Goal: Task Accomplishment & Management: Manage account settings

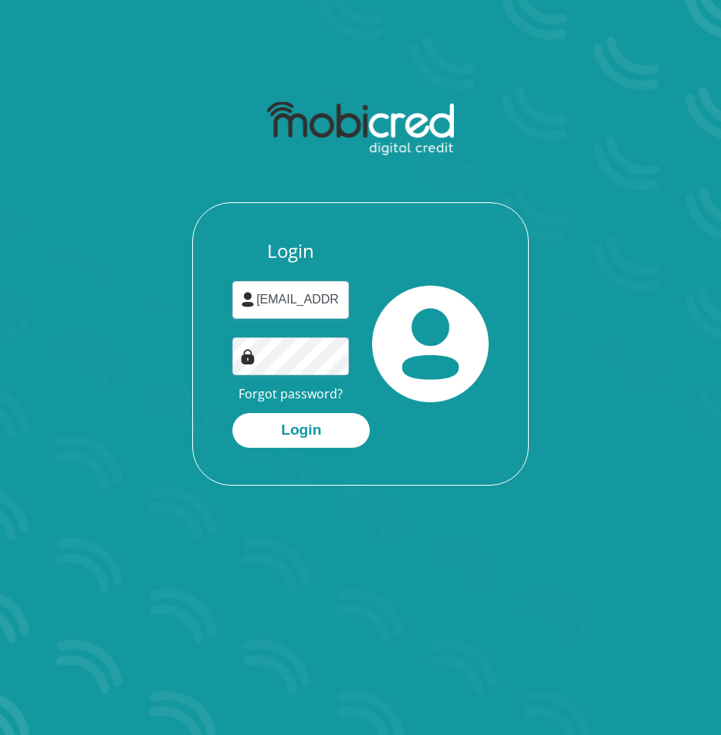
click at [312, 433] on button "Login" at bounding box center [300, 430] width 137 height 35
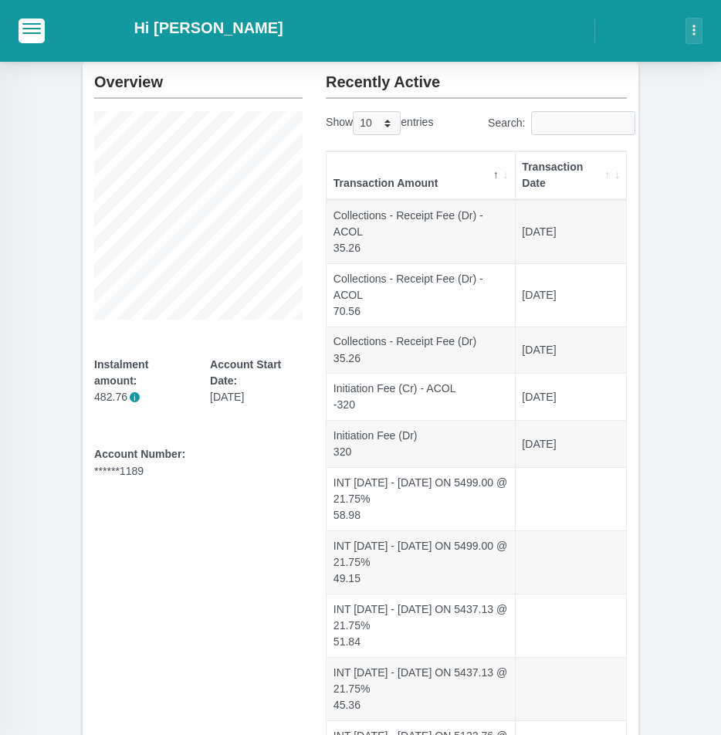
scroll to position [89, 0]
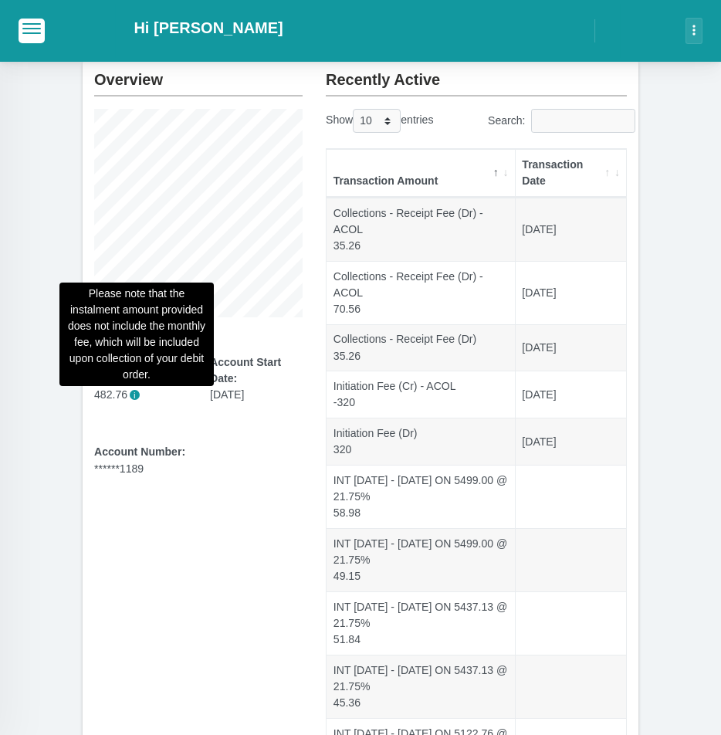
click at [135, 394] on span "i" at bounding box center [135, 395] width 10 height 10
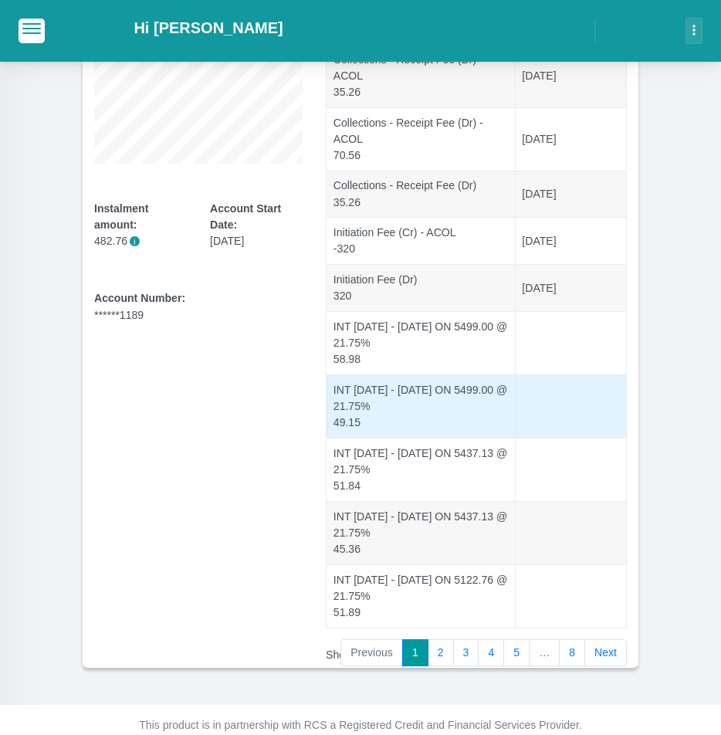
scroll to position [265, 0]
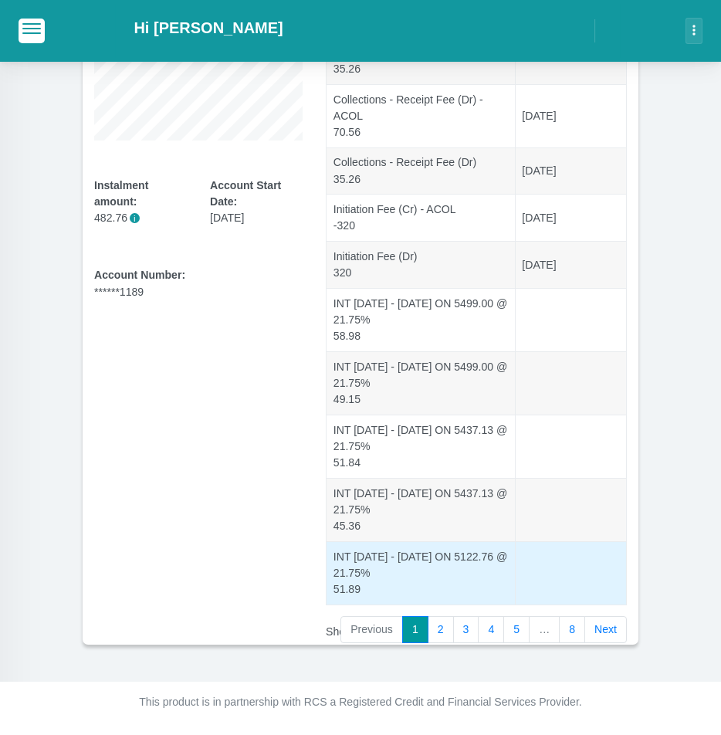
click at [505, 566] on td "INT [DATE] - [DATE] ON 5122.76 @ 21.75% 51.89" at bounding box center [420, 572] width 189 height 63
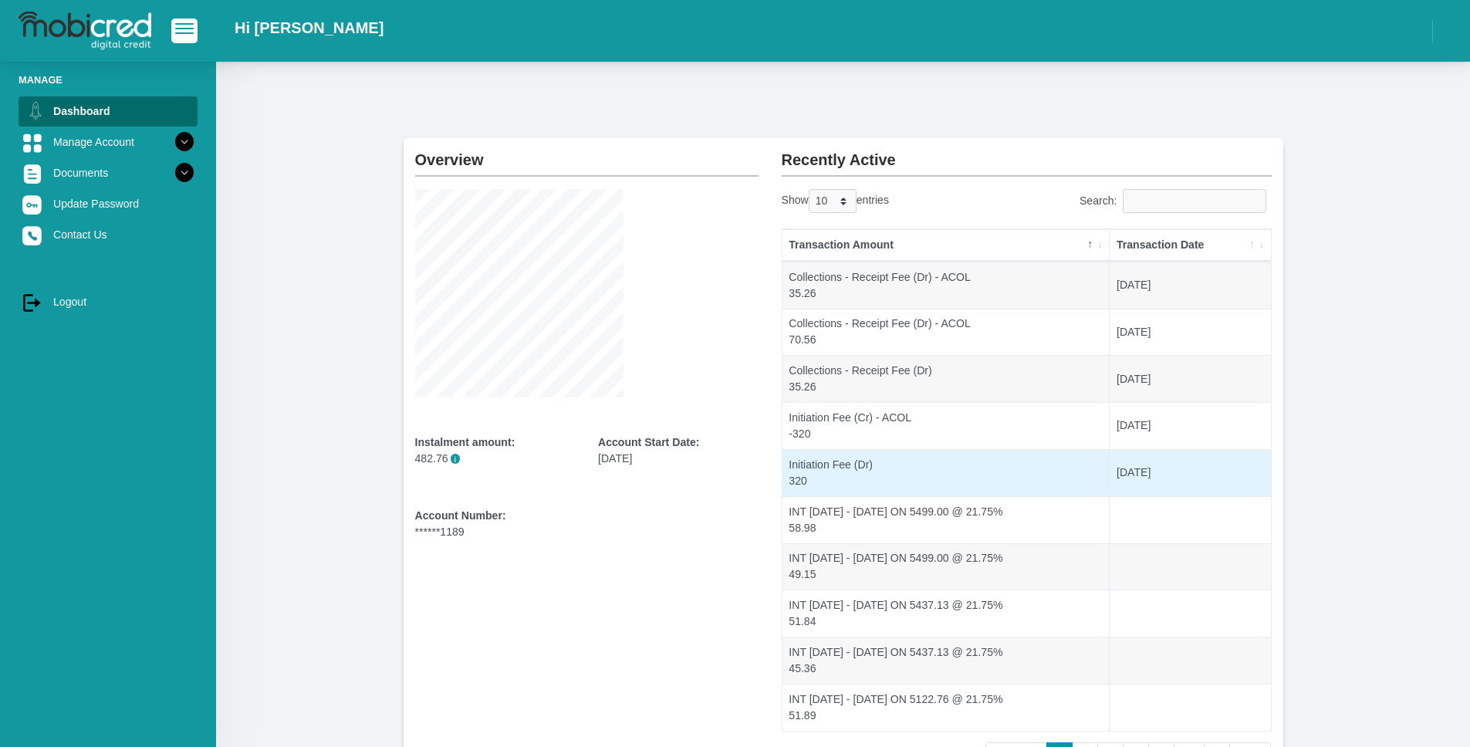
scroll to position [0, 0]
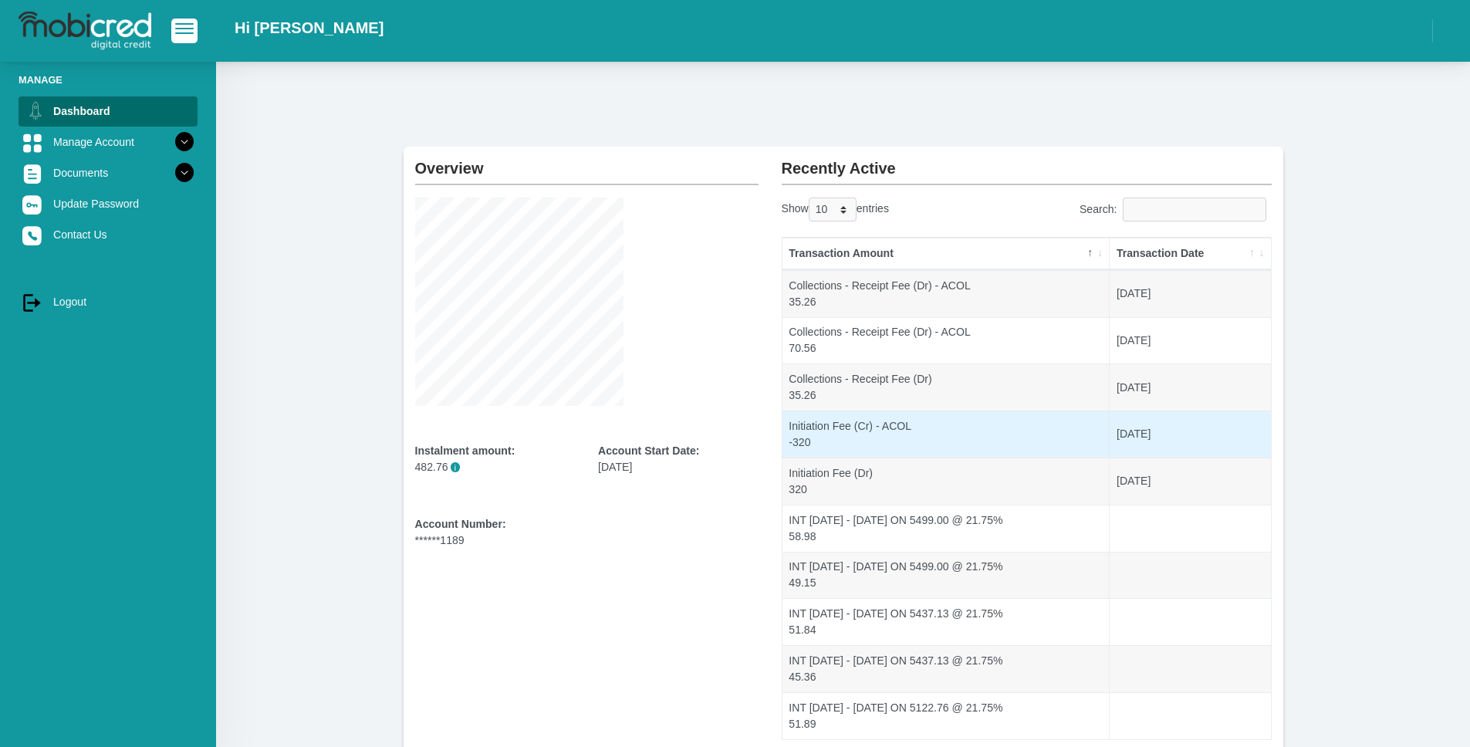
click at [720, 441] on td "[DATE]" at bounding box center [1190, 433] width 160 height 47
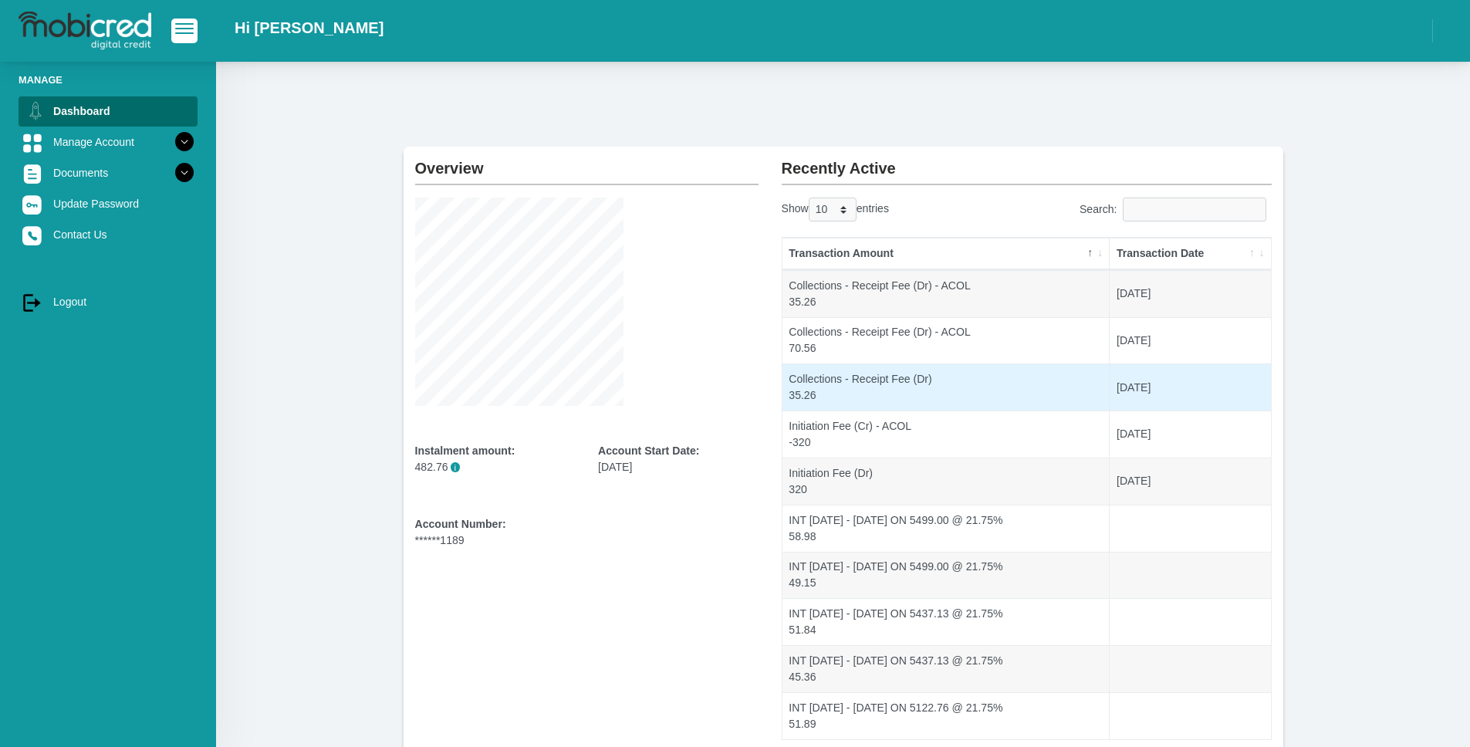
click at [720, 394] on td "[DATE]" at bounding box center [1190, 386] width 160 height 47
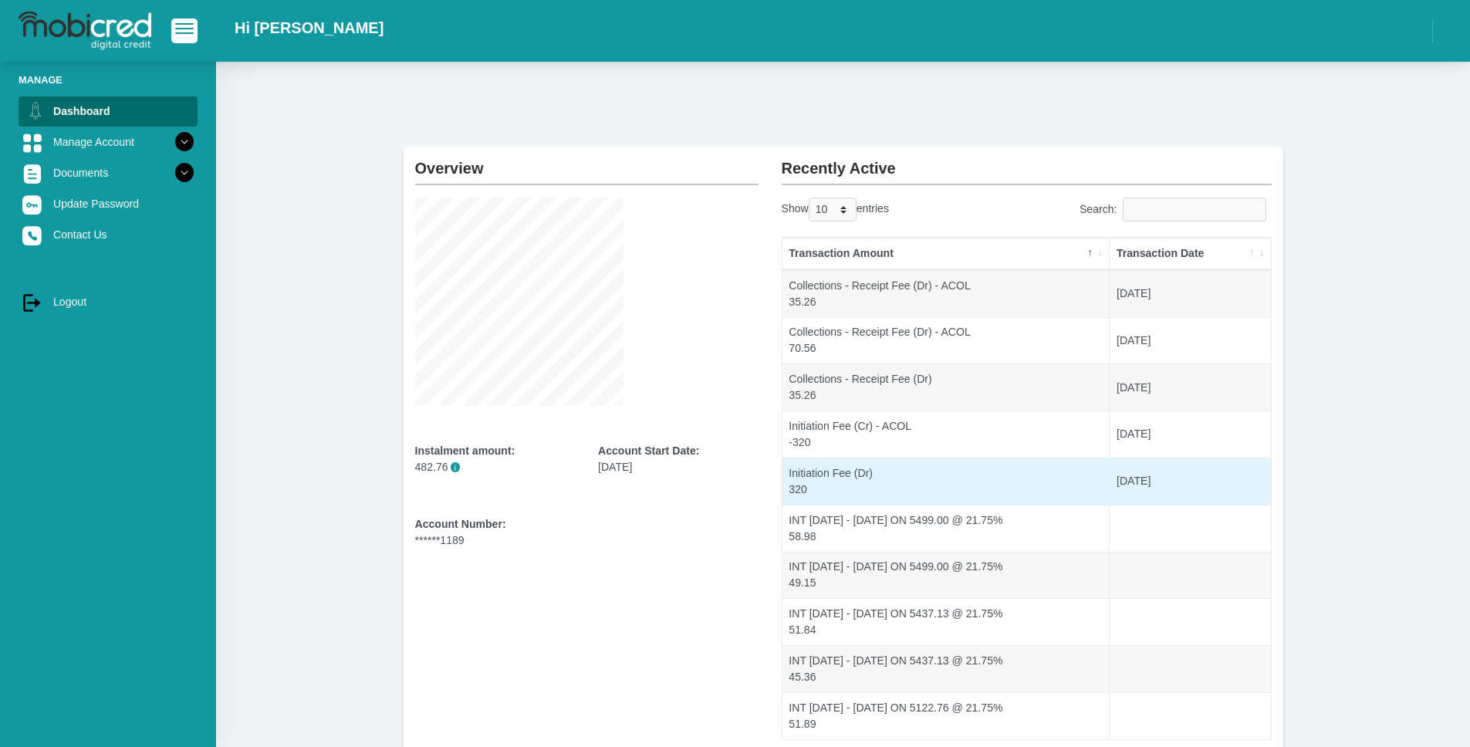
click at [720, 459] on td "[DATE]" at bounding box center [1190, 481] width 160 height 47
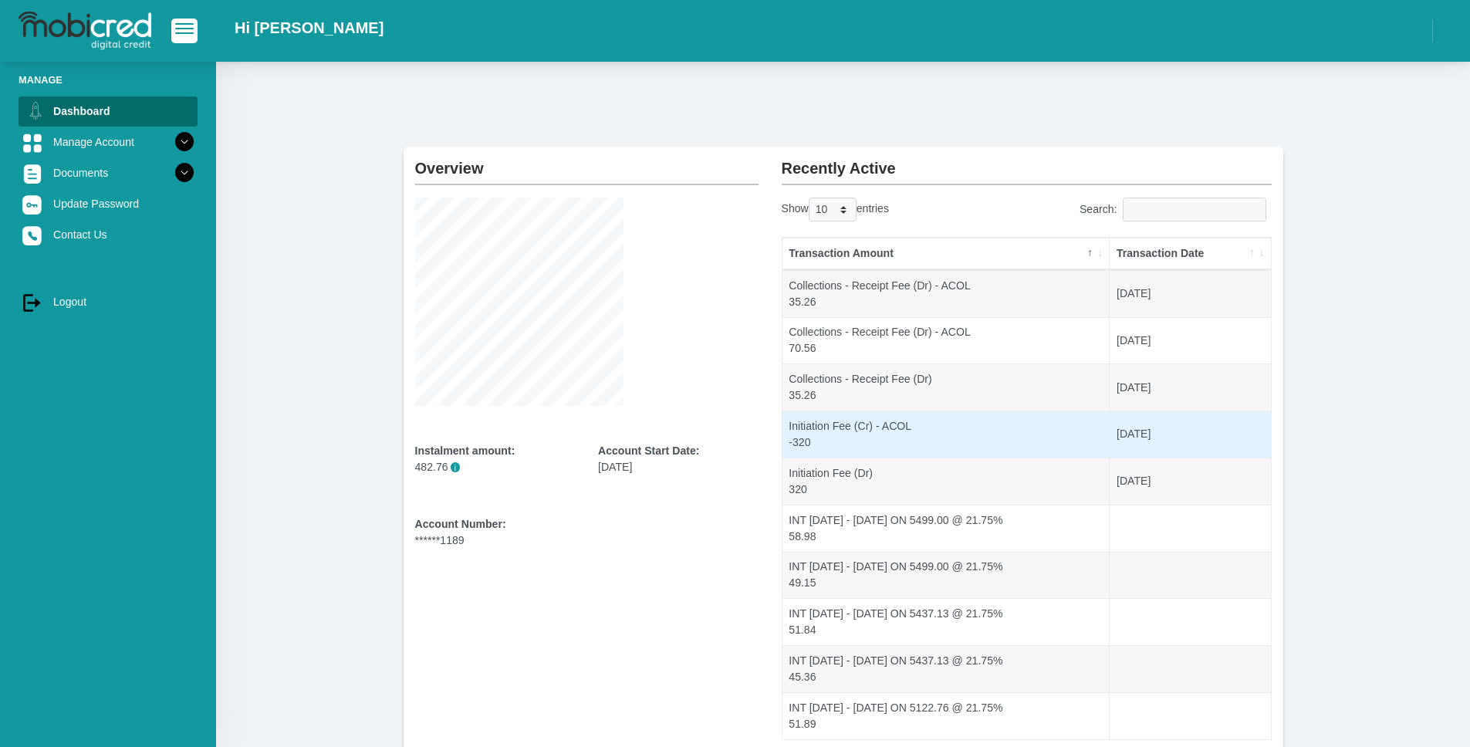
click at [720, 438] on td "[DATE]" at bounding box center [1190, 433] width 160 height 47
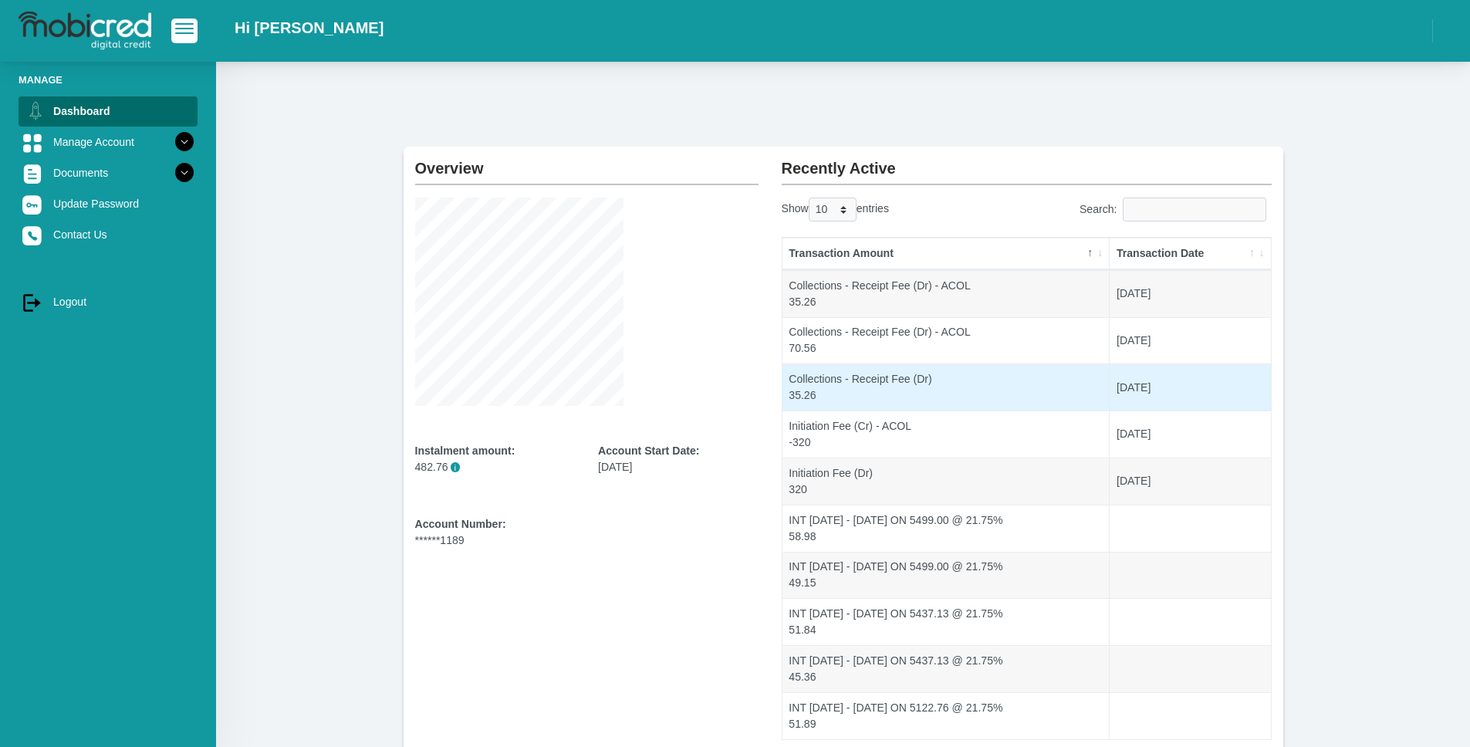
click at [720, 374] on td "[DATE]" at bounding box center [1190, 386] width 160 height 47
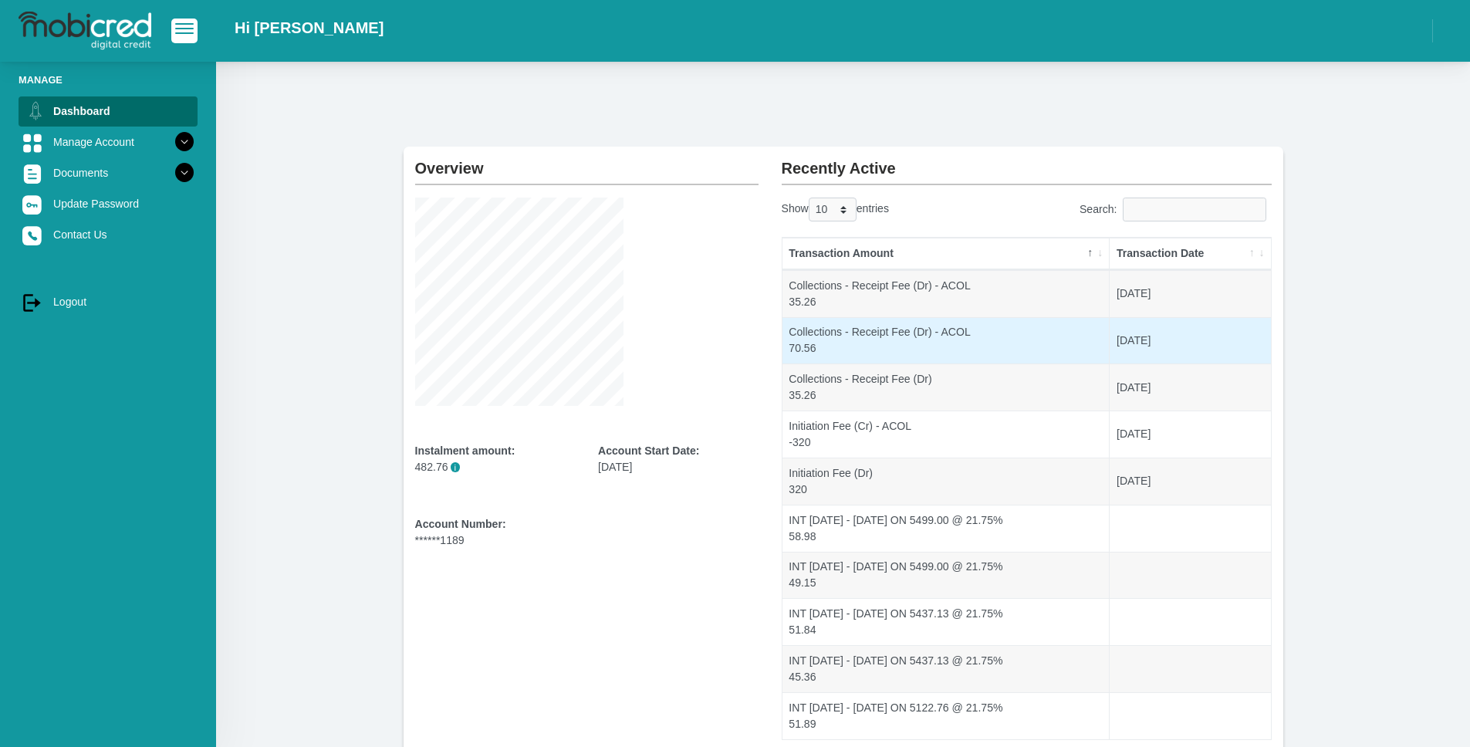
click at [720, 339] on td "[DATE]" at bounding box center [1190, 340] width 160 height 47
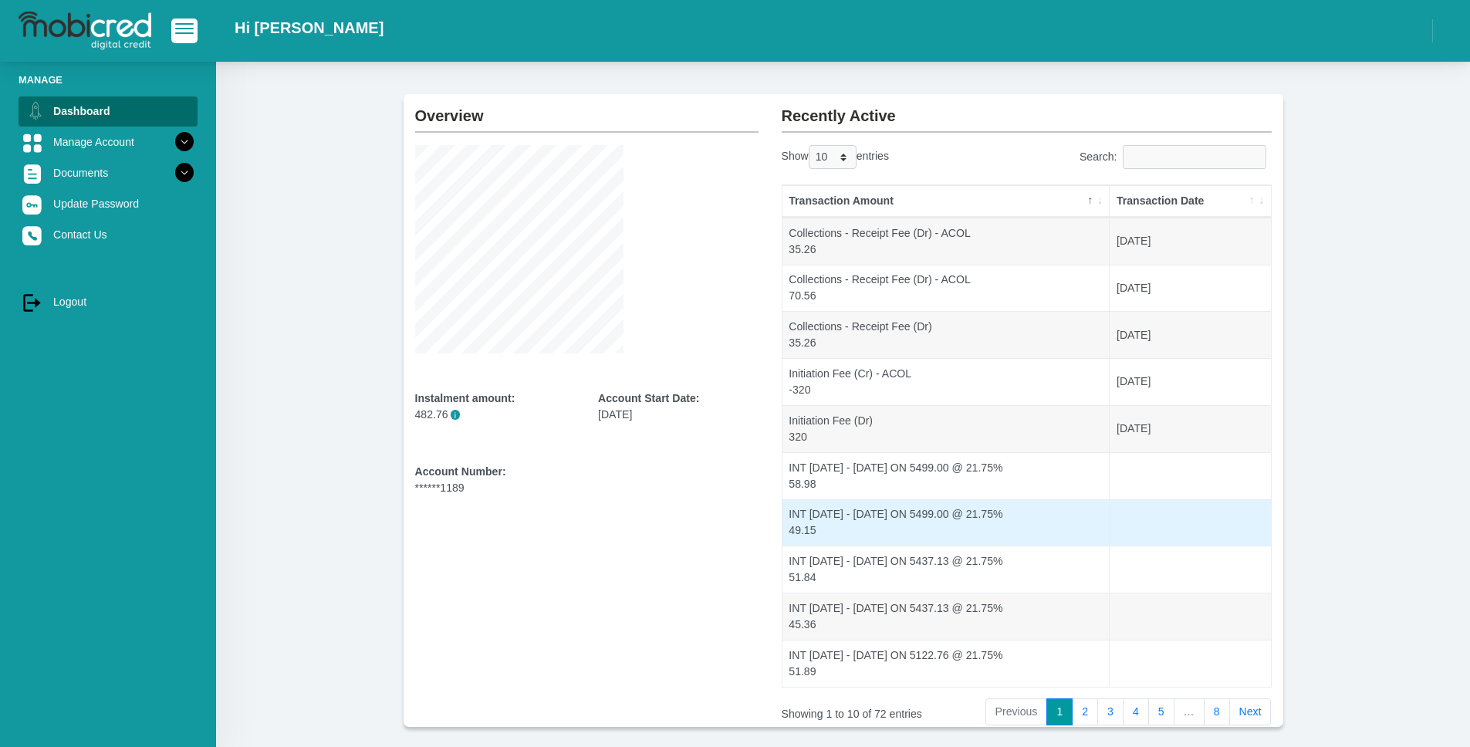
scroll to position [123, 0]
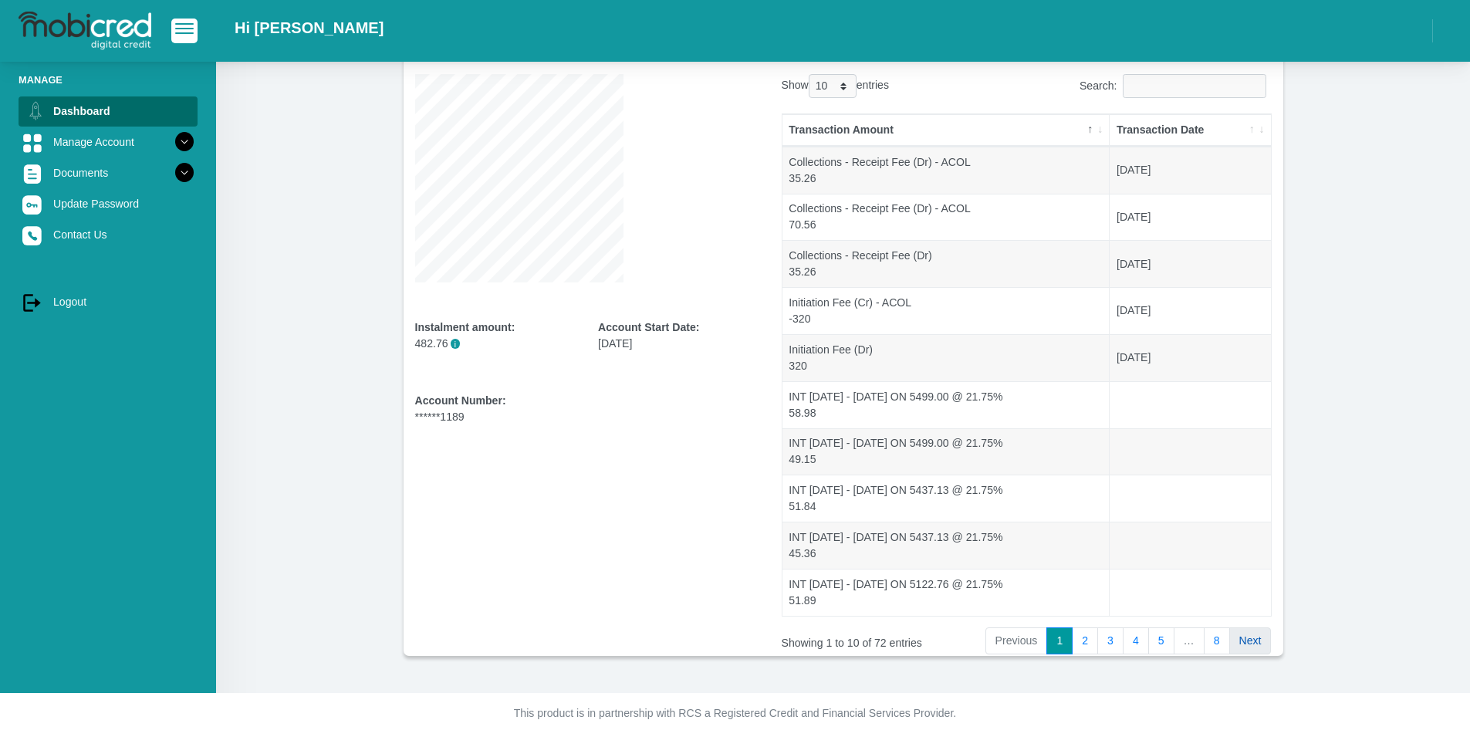
click at [720, 640] on link "Next" at bounding box center [1250, 641] width 42 height 28
click at [720, 643] on link "Next" at bounding box center [1250, 641] width 42 height 28
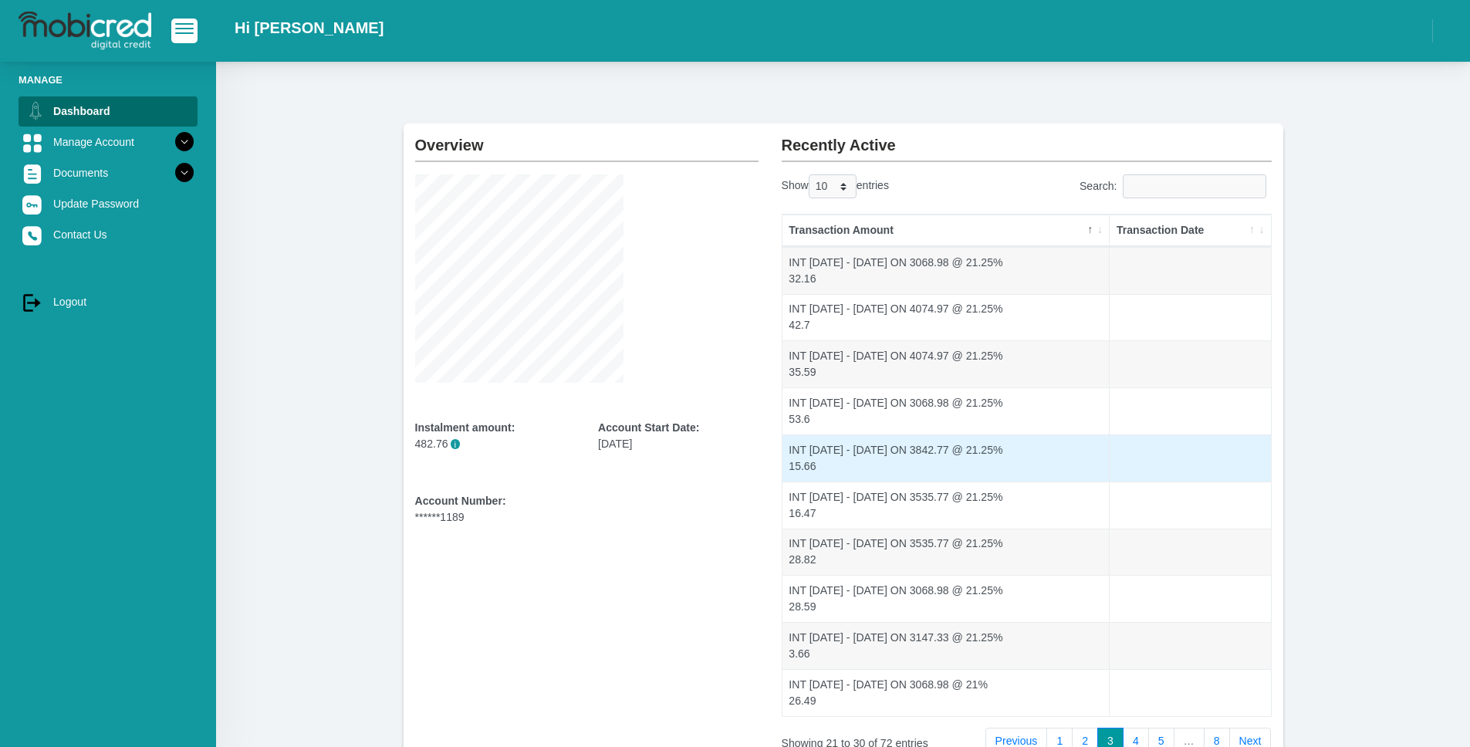
scroll to position [20, 0]
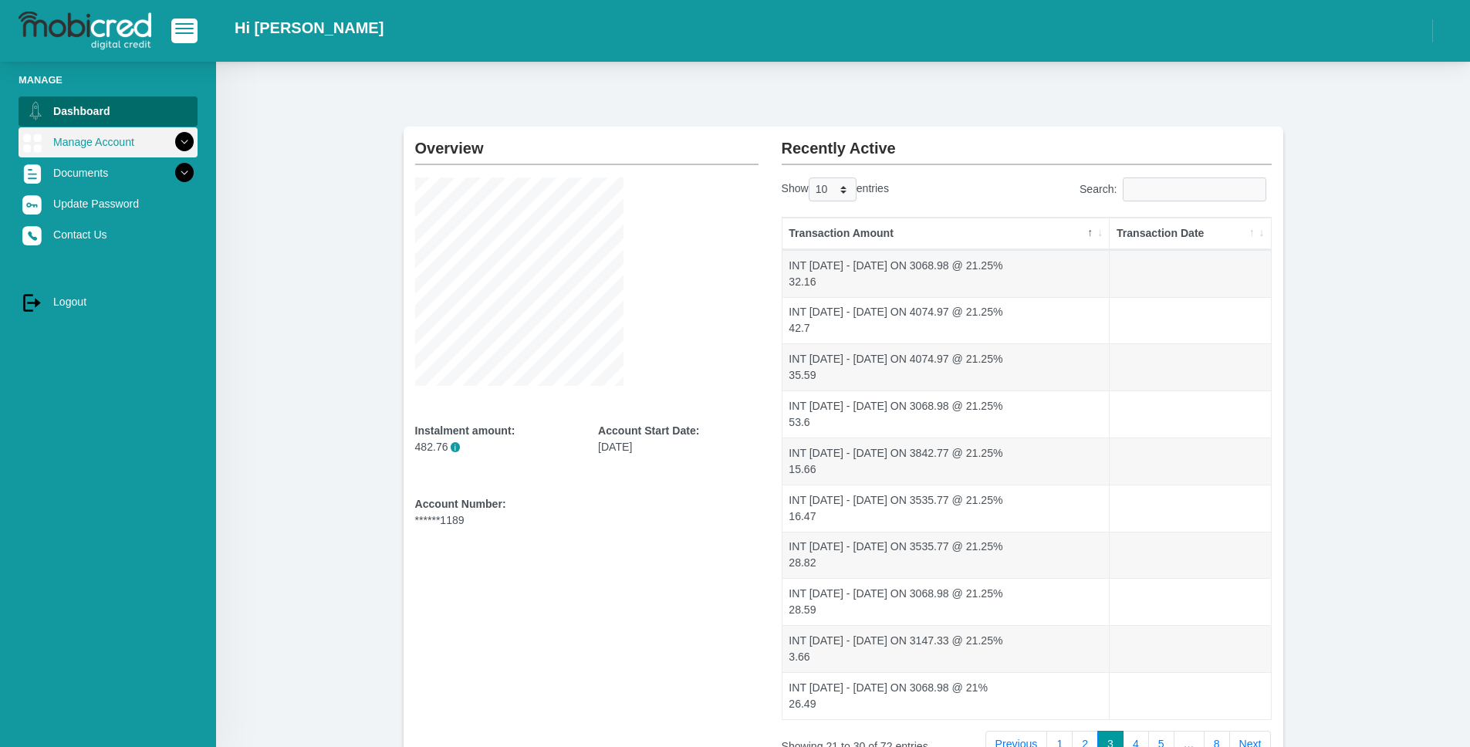
click at [142, 144] on link "Manage Account" at bounding box center [108, 141] width 179 height 29
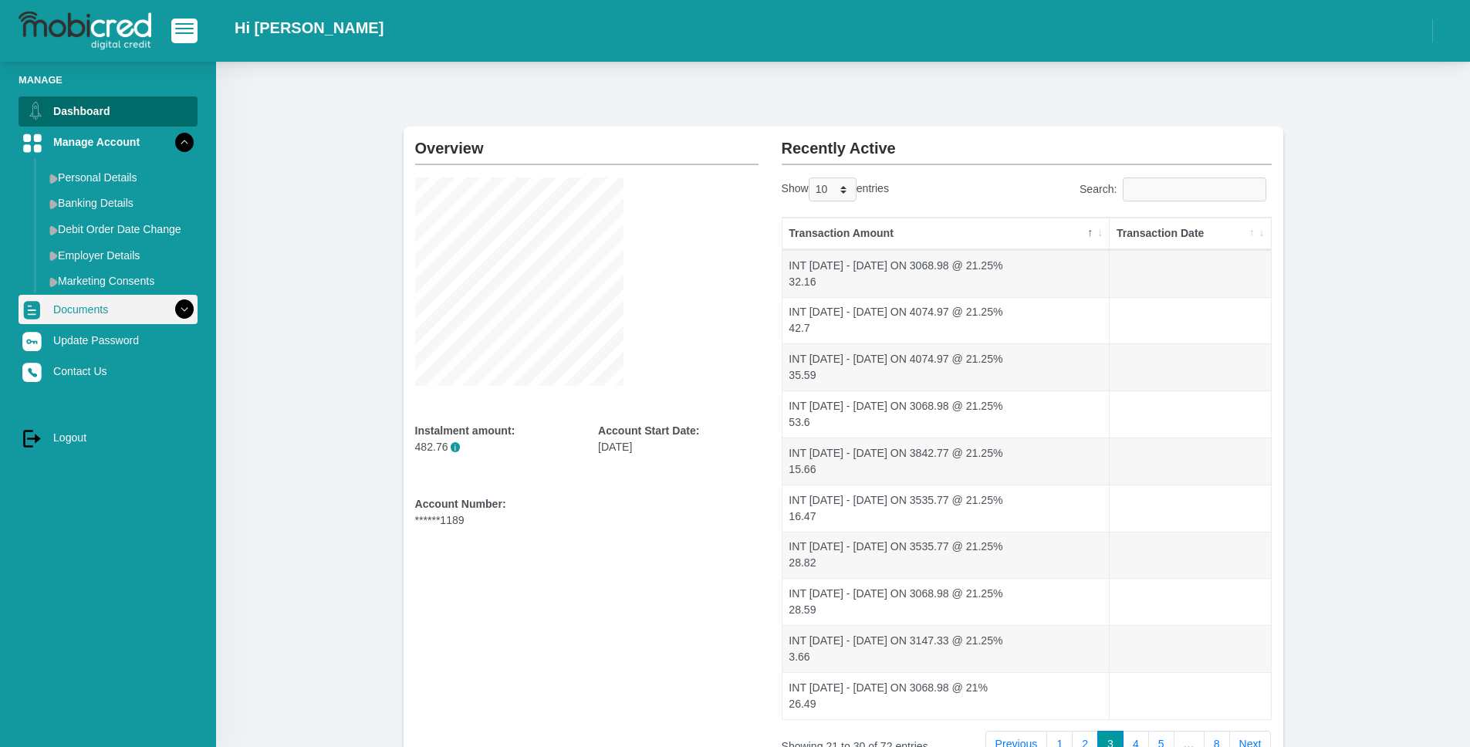
click at [112, 307] on link "Documents" at bounding box center [108, 309] width 179 height 29
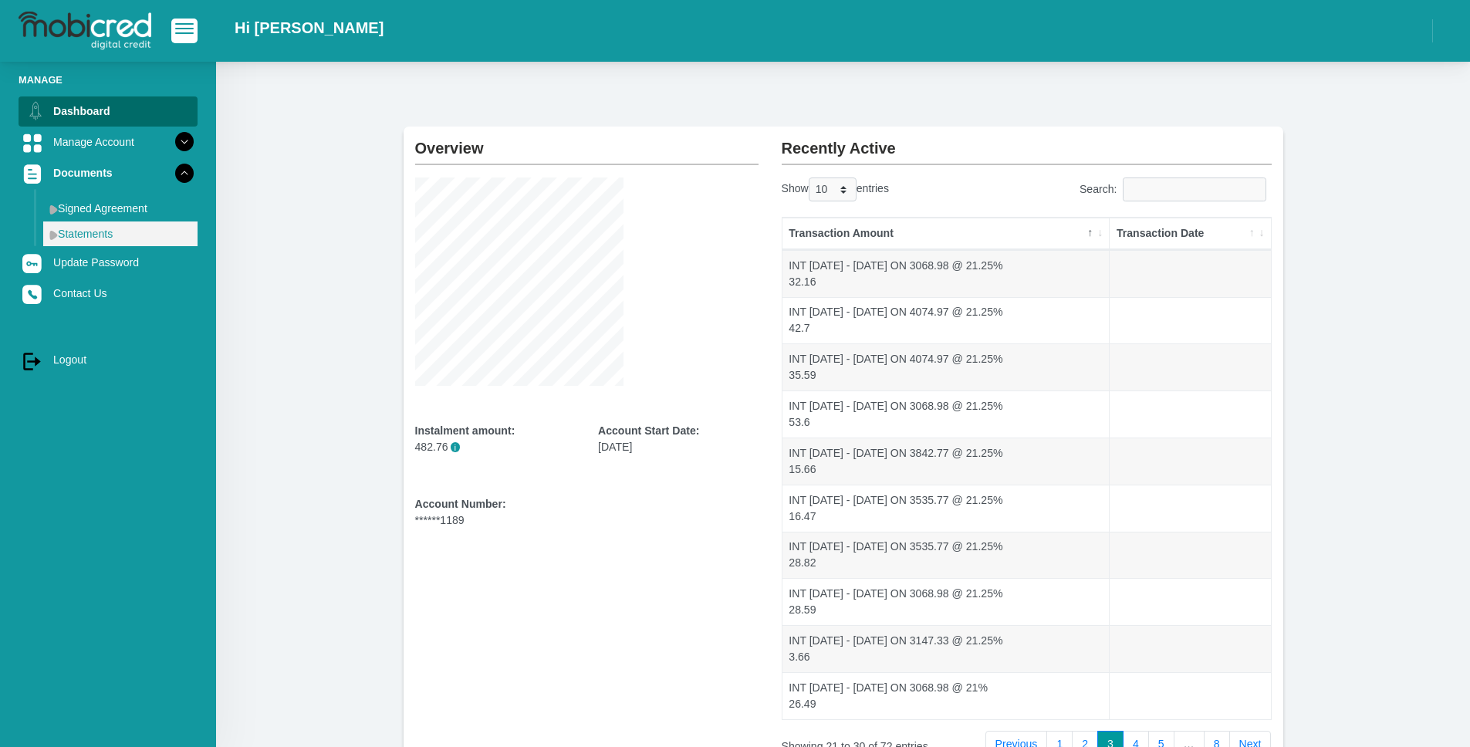
click at [109, 226] on link "Statements" at bounding box center [120, 233] width 154 height 25
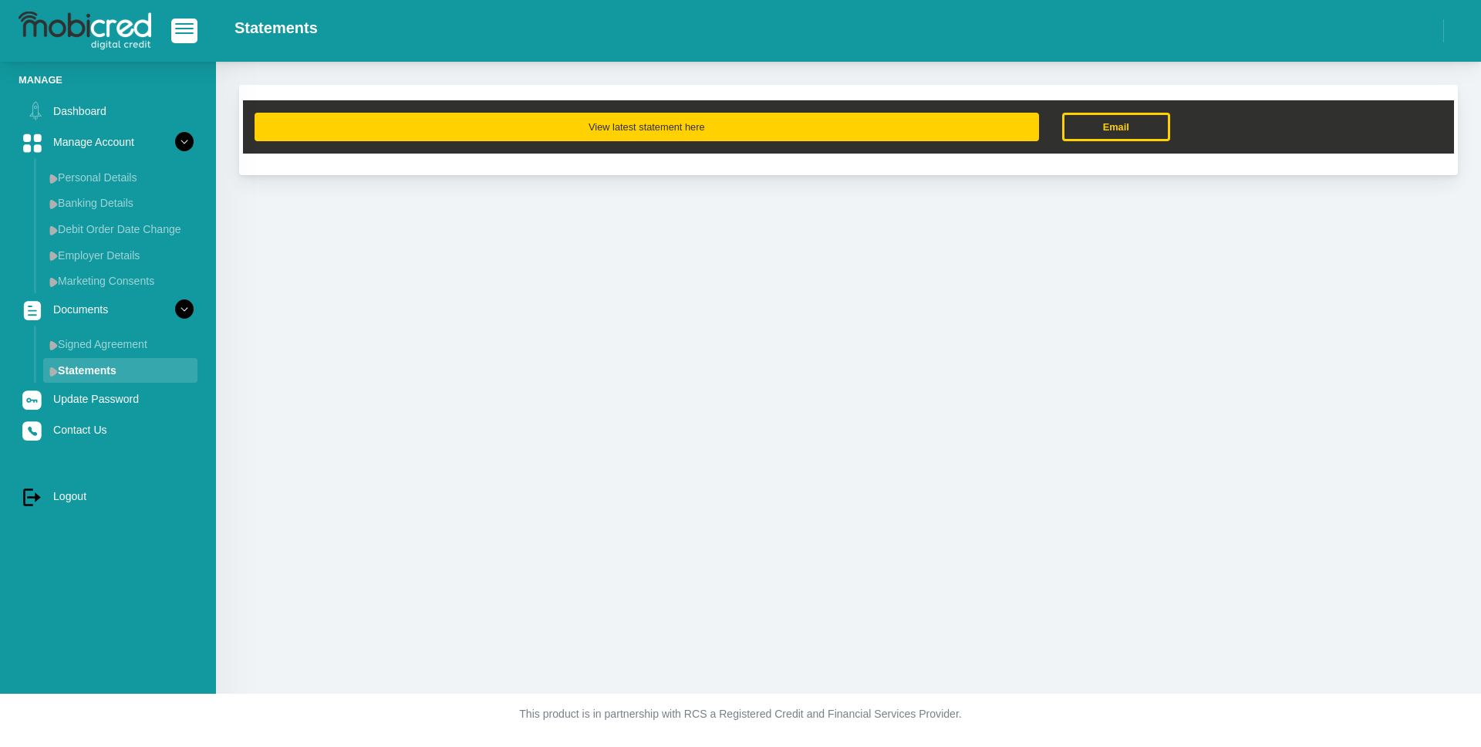
click at [699, 127] on button "View latest statement here" at bounding box center [647, 127] width 785 height 29
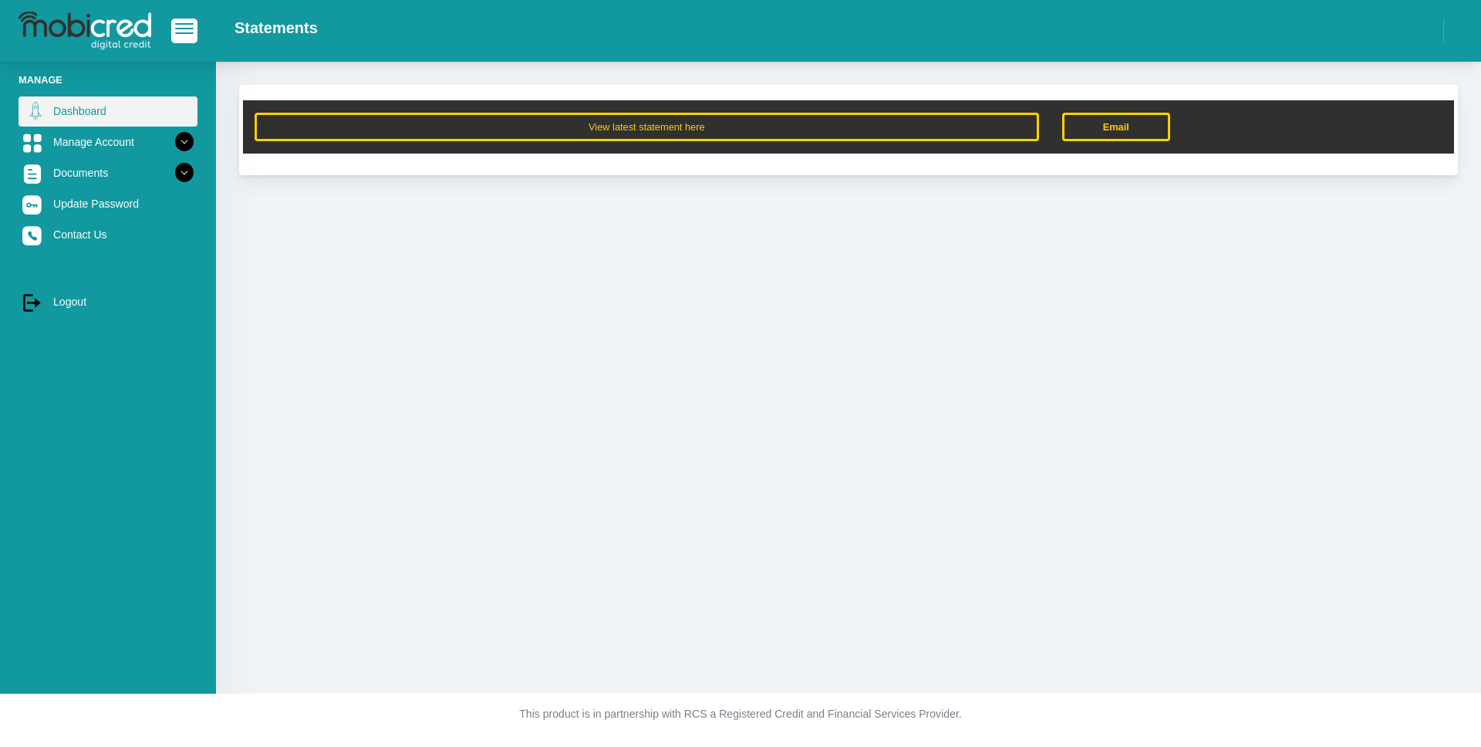
click at [75, 117] on link "Dashboard" at bounding box center [108, 110] width 179 height 29
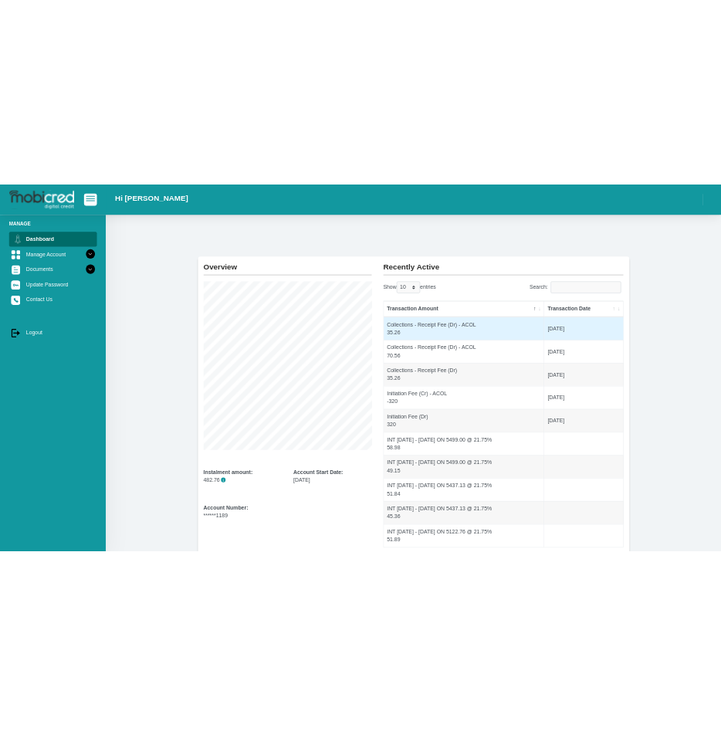
scroll to position [25, 0]
